Goal: Task Accomplishment & Management: Use online tool/utility

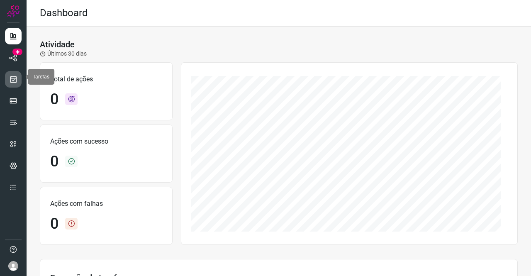
click at [15, 77] on icon at bounding box center [13, 79] width 9 height 8
click at [11, 77] on icon at bounding box center [13, 79] width 9 height 8
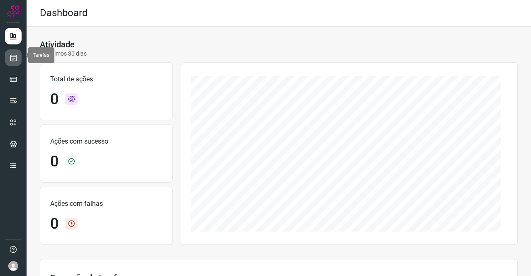
click at [17, 56] on icon at bounding box center [13, 58] width 9 height 8
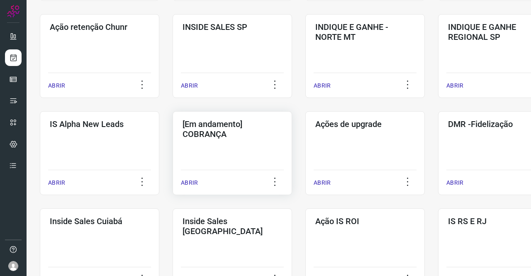
scroll to position [249, 0]
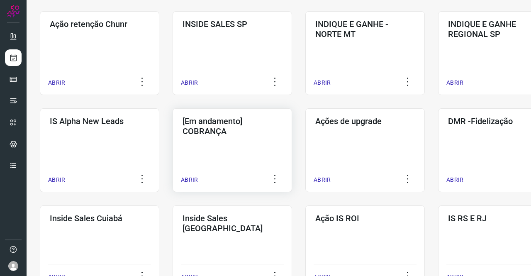
click at [305, 149] on div "[Em andamento] COBRANÇA ABRIR" at bounding box center [365, 150] width 120 height 84
click at [305, 140] on div "[Em andamento] COBRANÇA ABRIR" at bounding box center [365, 150] width 120 height 84
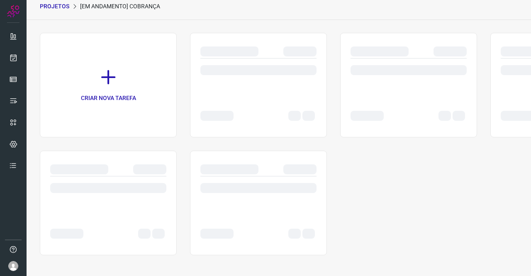
scroll to position [33, 0]
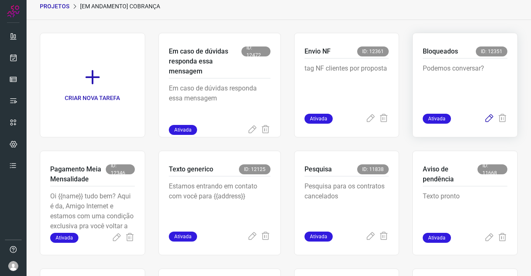
click at [484, 119] on icon at bounding box center [489, 119] width 10 height 10
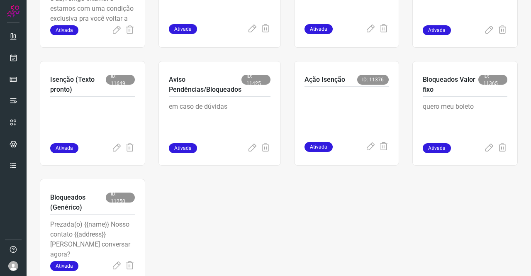
scroll to position [0, 0]
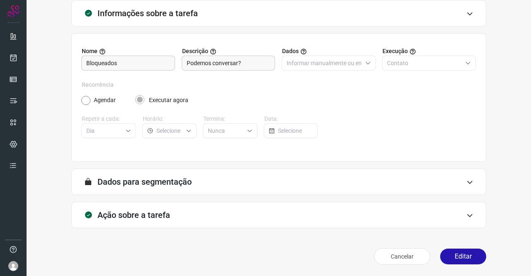
click at [128, 220] on div "Ação sobre a tarefa" at bounding box center [278, 215] width 415 height 27
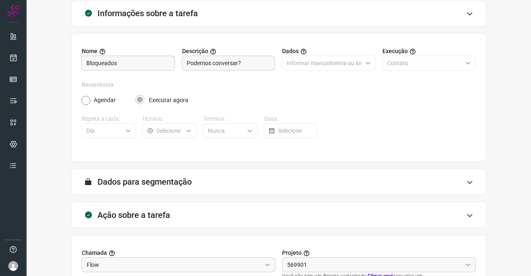
scroll to position [179, 0]
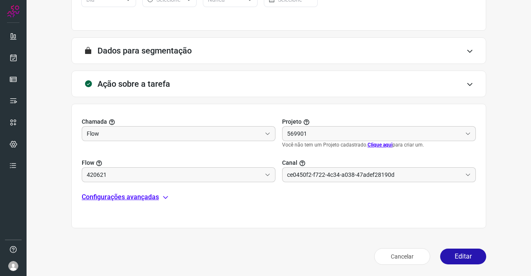
click at [130, 194] on p "Configurações avançadas" at bounding box center [120, 197] width 77 height 10
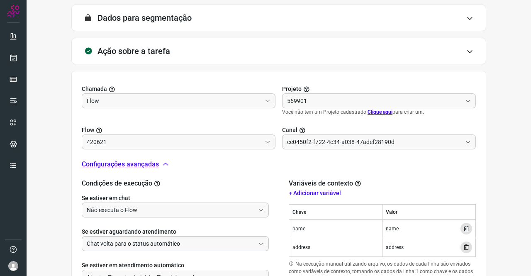
scroll to position [262, 0]
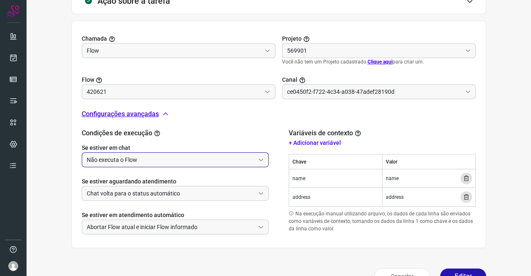
click at [133, 157] on input "Não executa o Flow" at bounding box center [171, 160] width 168 height 14
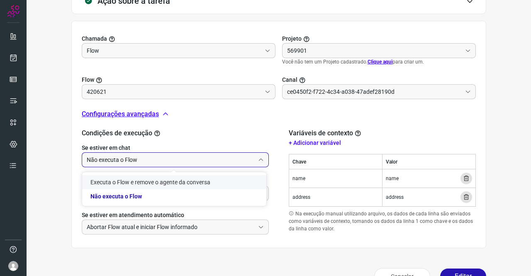
click at [125, 180] on li "Executa o Flow e remove o agente da conversa" at bounding box center [174, 182] width 184 height 14
type input "Executa o Flow e remove o agente da conversa"
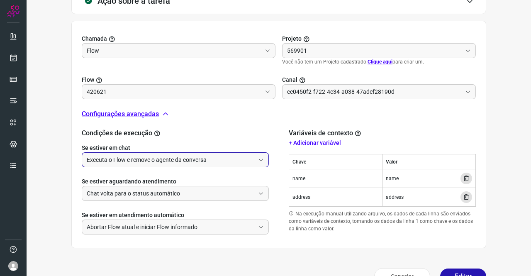
type input "Cobrança"
type input "Clientes Bloqueados - Texto generico"
type input "Amigo 0800"
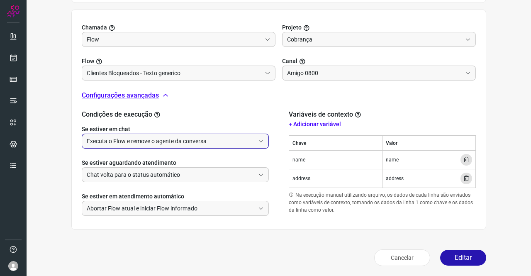
scroll to position [274, 0]
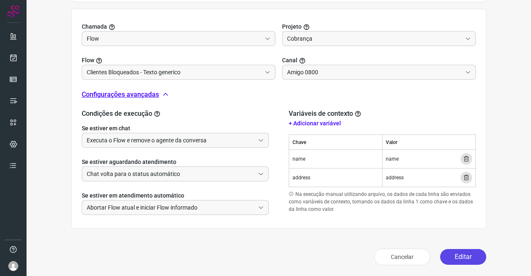
click at [464, 251] on button "Editar" at bounding box center [463, 257] width 46 height 16
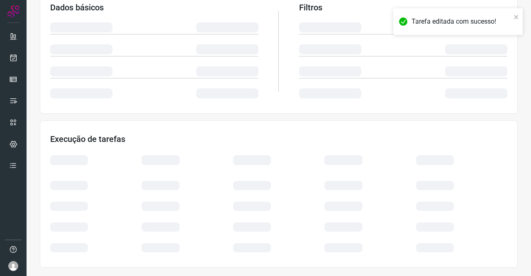
scroll to position [151, 0]
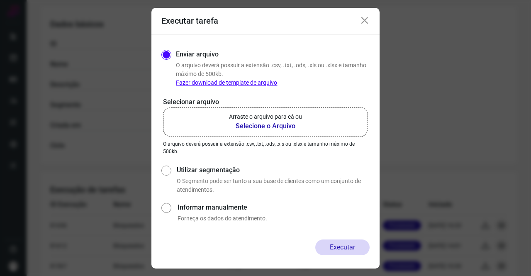
click at [288, 123] on b "Selecione o Arquivo" at bounding box center [265, 126] width 73 height 10
click at [0, 0] on input "Arraste o arquivo para cá ou Selecione o Arquivo" at bounding box center [0, 0] width 0 height 0
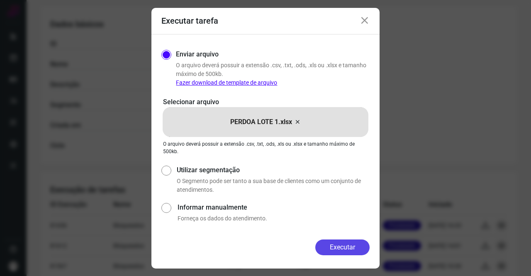
click at [363, 246] on button "Executar" at bounding box center [342, 247] width 54 height 16
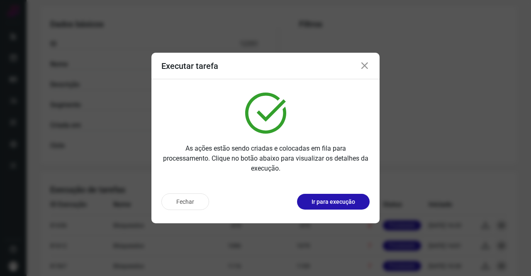
click at [366, 67] on icon at bounding box center [365, 66] width 10 height 10
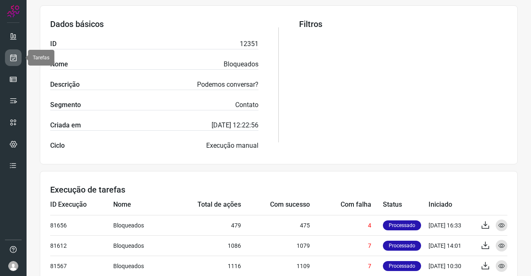
click at [18, 58] on link at bounding box center [13, 57] width 17 height 17
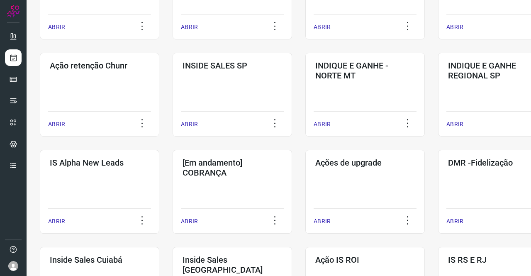
scroll to position [290, 0]
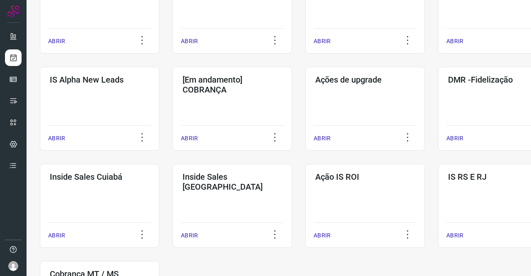
click at [165, 91] on div "CRIAR NOVO PROJETO mcn - Avisos ABRIR Ação reajuste Julho automatizada. ABRIR A…" at bounding box center [279, 59] width 478 height 569
click at [188, 89] on h3 "[Em andamento] COBRANÇA" at bounding box center [233, 85] width 100 height 20
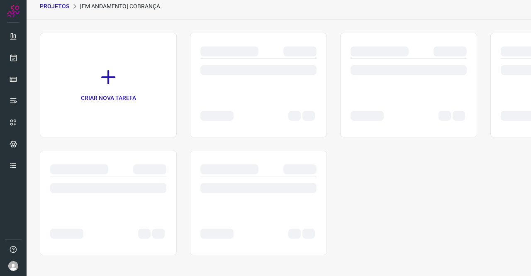
scroll to position [33, 0]
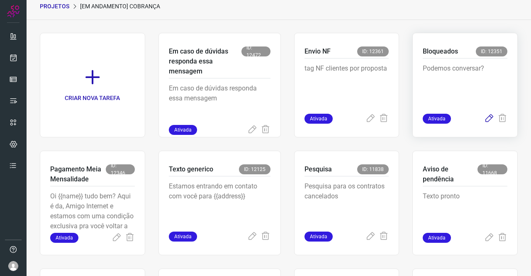
click at [484, 117] on icon at bounding box center [489, 119] width 10 height 10
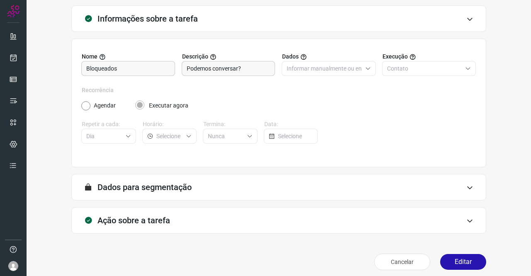
scroll to position [48, 0]
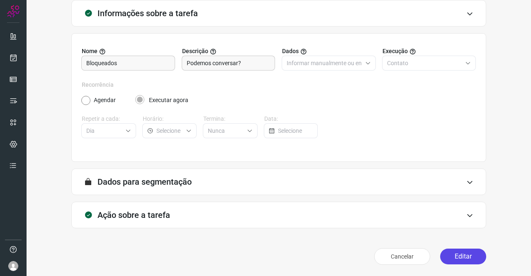
click at [478, 258] on button "Editar" at bounding box center [463, 257] width 46 height 16
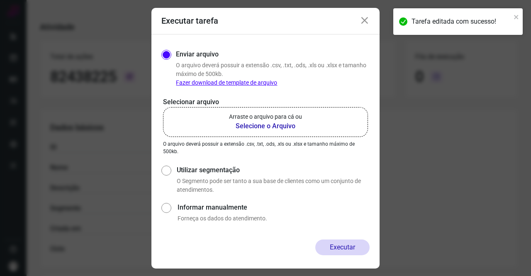
click at [265, 124] on b "Selecione o Arquivo" at bounding box center [265, 126] width 73 height 10
click at [0, 0] on input "Arraste o arquivo para cá ou Selecione o Arquivo" at bounding box center [0, 0] width 0 height 0
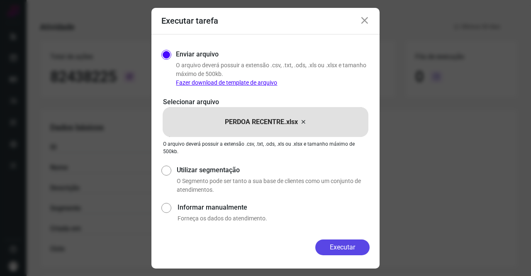
click at [345, 241] on button "Executar" at bounding box center [342, 247] width 54 height 16
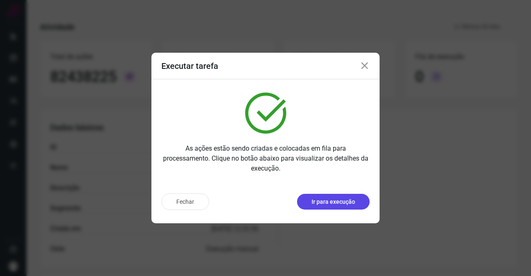
click at [337, 200] on p "Ir para execução" at bounding box center [334, 202] width 44 height 9
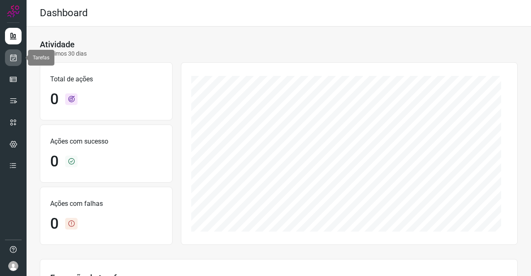
click at [17, 60] on link at bounding box center [13, 57] width 17 height 17
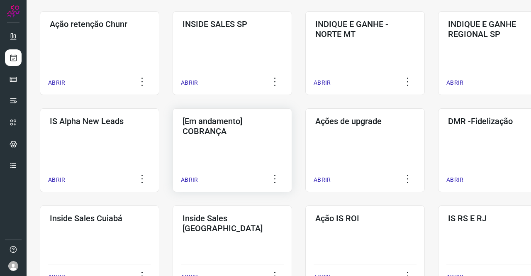
click at [305, 144] on div "[Em andamento] COBRANÇA ABRIR" at bounding box center [365, 150] width 120 height 84
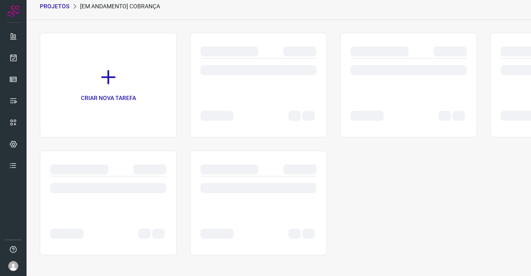
scroll to position [33, 0]
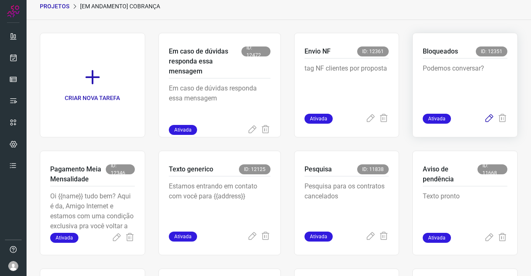
click at [484, 119] on icon at bounding box center [489, 119] width 10 height 10
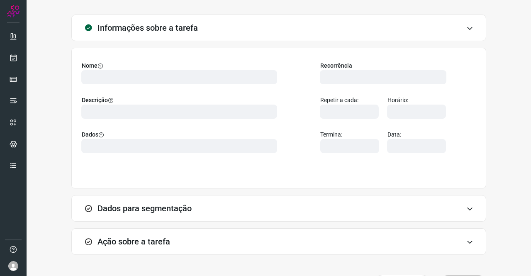
type input "569901"
type input "420621"
type input "ce0450f2-f722-4c34-a038-47adef28190d"
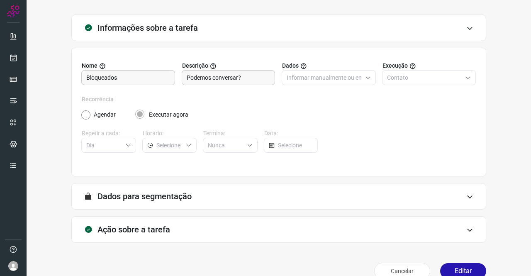
click at [161, 222] on div "Ação sobre a tarefa" at bounding box center [278, 229] width 415 height 27
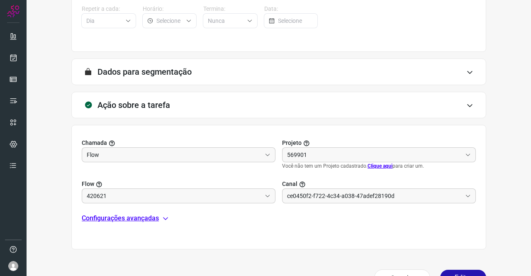
click at [132, 218] on p "Configurações avançadas" at bounding box center [120, 218] width 77 height 10
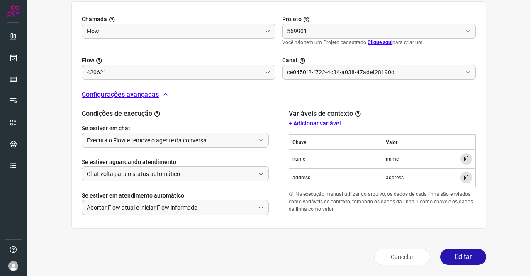
type input "Cobrança"
type input "Clientes Bloqueados - Texto generico"
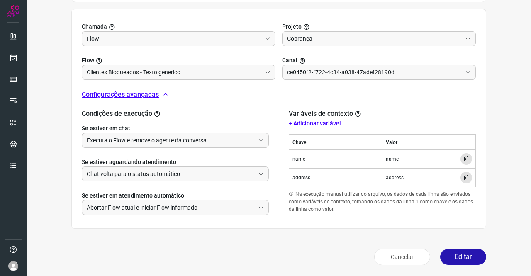
type input "Amigo 0800"
click at [455, 254] on button "Editar" at bounding box center [463, 257] width 46 height 16
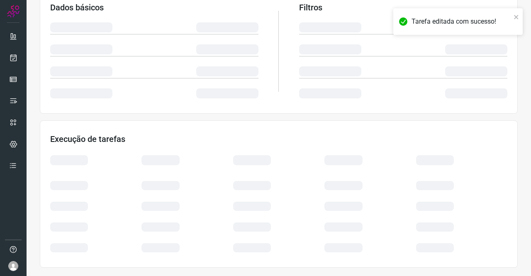
scroll to position [151, 0]
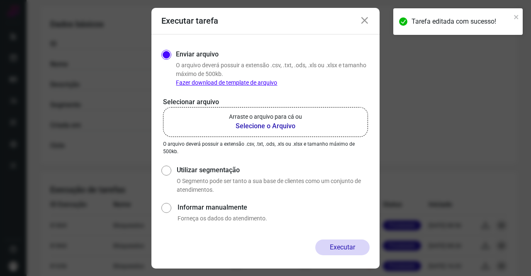
click at [254, 111] on label "Arraste o arquivo para cá ou Selecione o Arquivo" at bounding box center [265, 122] width 205 height 30
click at [0, 0] on input "Arraste o arquivo para cá ou Selecione o Arquivo" at bounding box center [0, 0] width 0 height 0
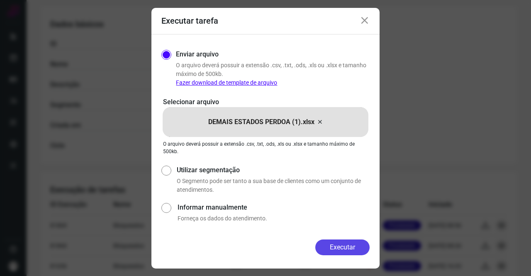
click at [342, 240] on button "Executar" at bounding box center [342, 247] width 54 height 16
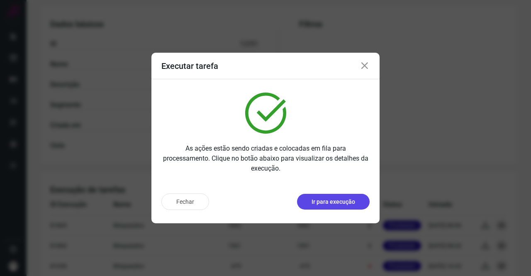
click at [350, 196] on button "Ir para execução" at bounding box center [333, 202] width 73 height 16
